Goal: Find specific page/section: Find specific page/section

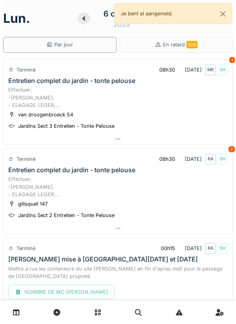
click at [122, 138] on div at bounding box center [118, 138] width 229 height 11
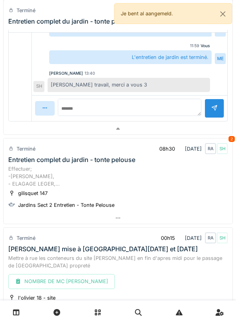
scroll to position [325, 0]
click at [120, 218] on icon at bounding box center [118, 217] width 6 height 5
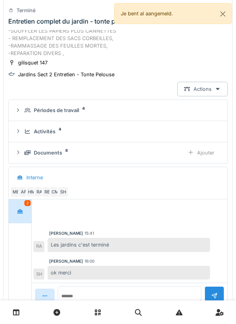
scroll to position [491, 0]
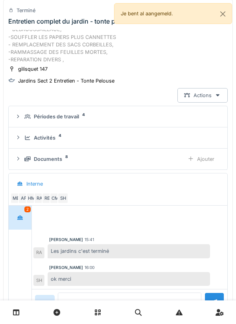
click at [61, 158] on div "Documents" at bounding box center [48, 158] width 28 height 7
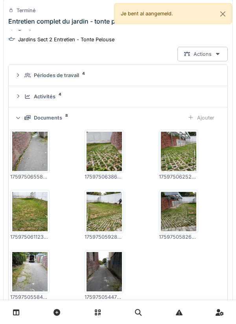
scroll to position [533, 0]
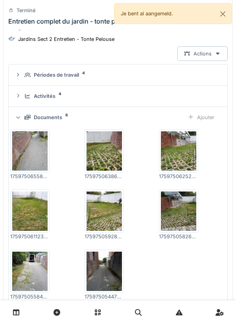
click at [104, 274] on img at bounding box center [103, 271] width 35 height 39
click at [28, 270] on img at bounding box center [29, 271] width 35 height 39
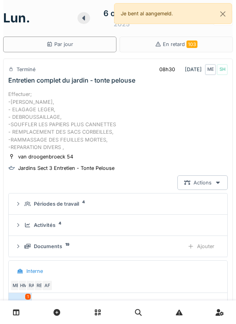
scroll to position [0, 0]
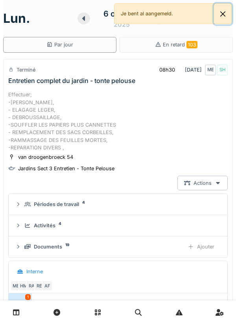
click at [226, 15] on button "Close" at bounding box center [223, 14] width 18 height 21
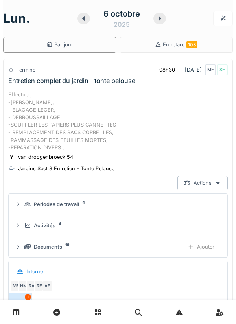
click at [158, 19] on icon at bounding box center [160, 18] width 8 height 6
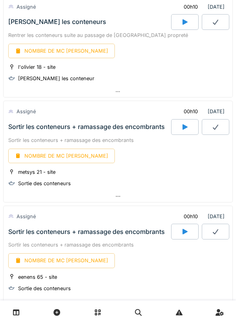
scroll to position [305, 0]
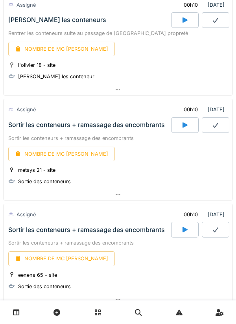
click at [119, 193] on icon at bounding box center [118, 194] width 6 height 5
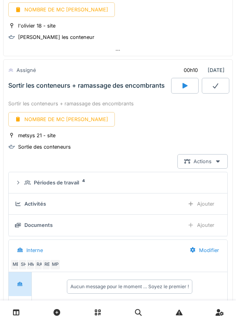
scroll to position [372, 0]
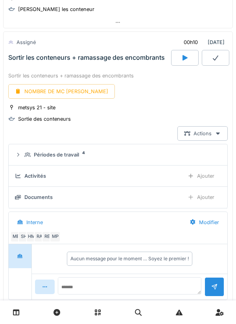
click at [52, 152] on div "Périodes de travail" at bounding box center [56, 154] width 45 height 7
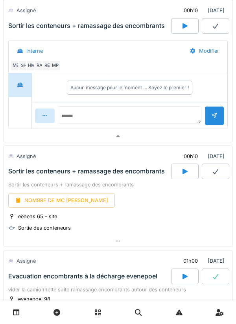
scroll to position [606, 0]
